Goal: Task Accomplishment & Management: Complete application form

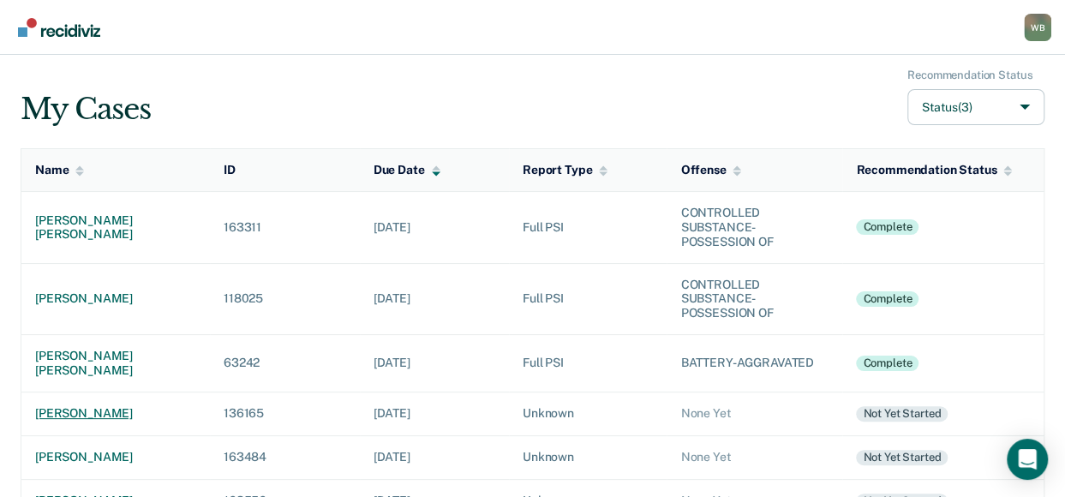
click at [72, 406] on div "[PERSON_NAME]" at bounding box center [115, 413] width 161 height 15
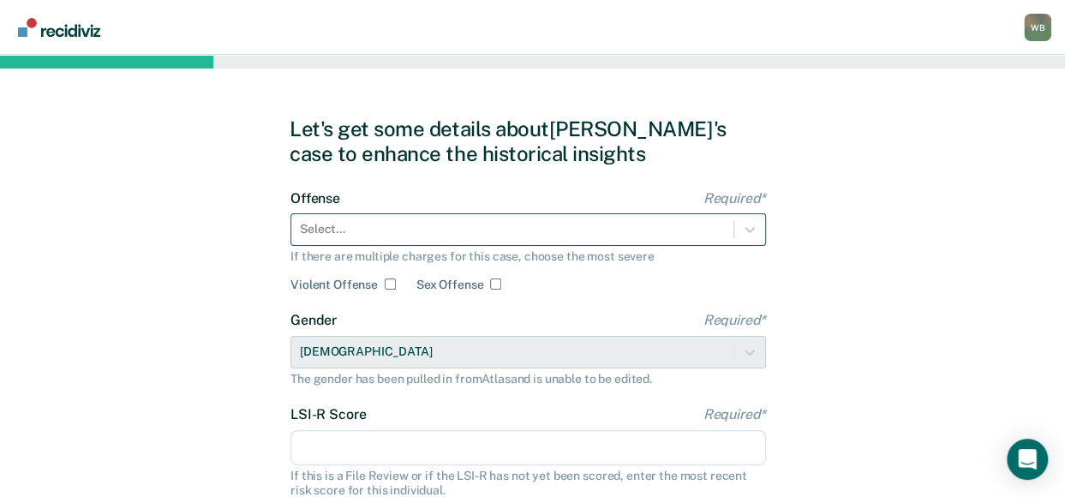
click at [401, 232] on div "Select..." at bounding box center [529, 229] width 476 height 33
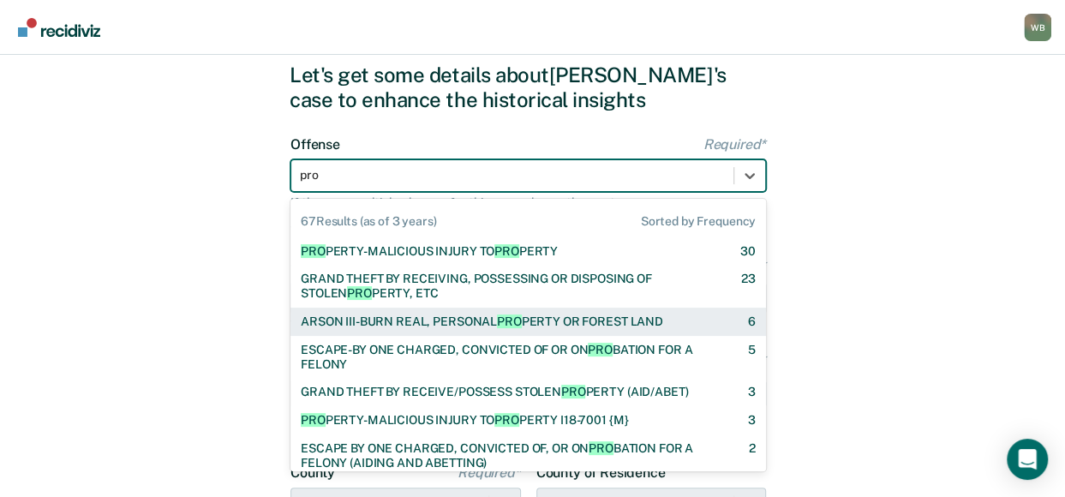
type input "pro"
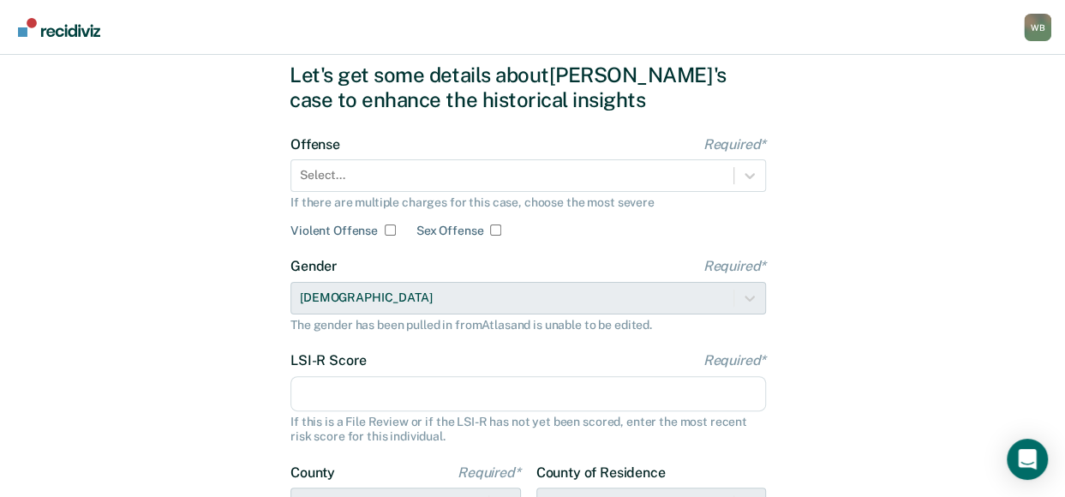
click at [195, 300] on div "Let's get some details about [PERSON_NAME]'s case to enhance the historical ins…" at bounding box center [532, 387] width 1065 height 772
